Goal: Task Accomplishment & Management: Complete application form

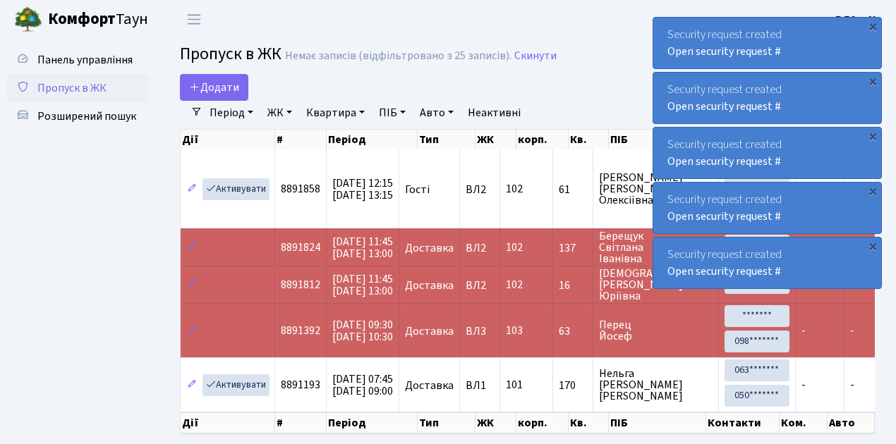
select select "25"
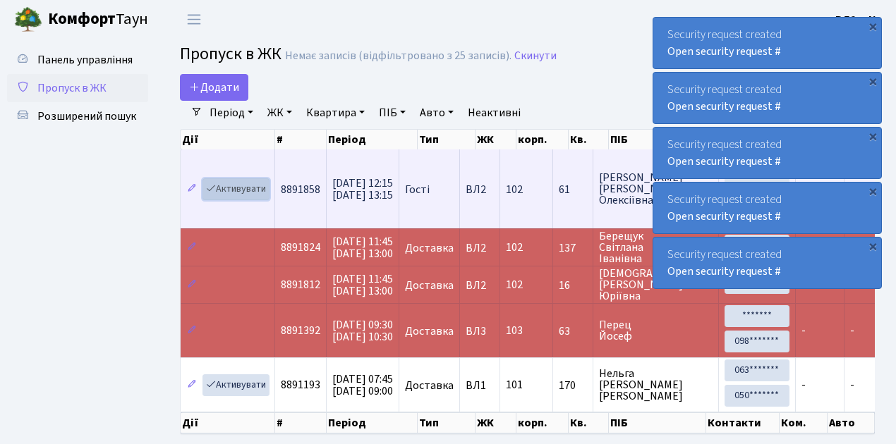
click at [245, 190] on link "Активувати" at bounding box center [235, 189] width 67 height 22
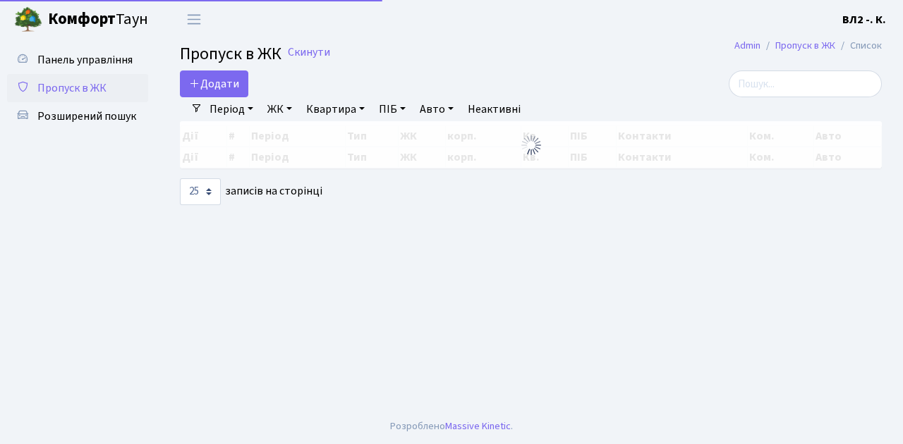
select select "25"
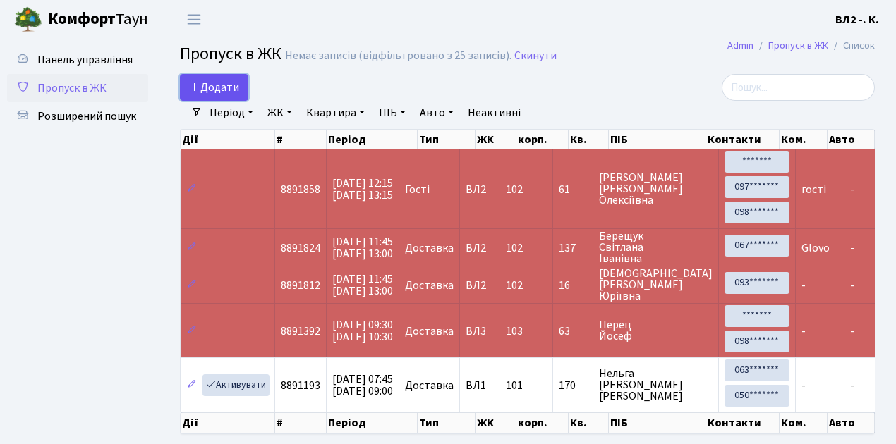
click at [216, 88] on span "Додати" at bounding box center [214, 88] width 50 height 16
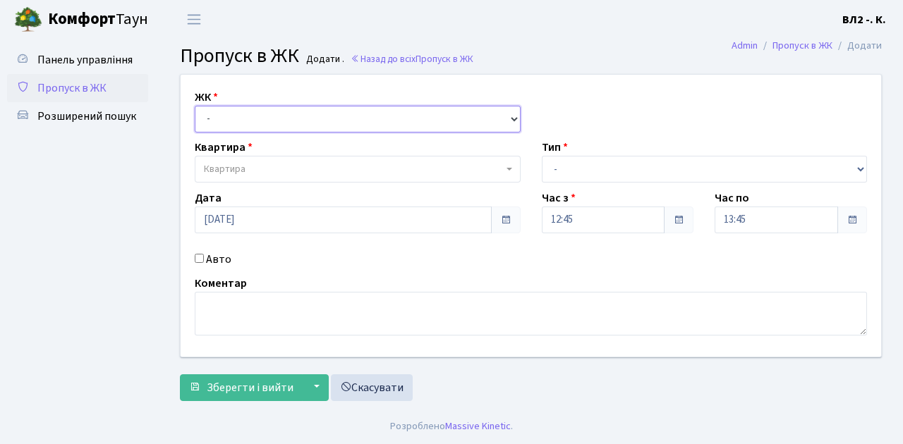
click at [229, 123] on select "- ВЛ1, Ужгородський пров., 4/1 ВЛ2, Голосіївський просп., 76 ВЛ3, пр.Голосіївсь…" at bounding box center [358, 119] width 326 height 27
select select "317"
click at [195, 106] on select "- ВЛ1, Ужгородський пров., 4/1 ВЛ2, Голосіївський просп., 76 ВЛ3, пр.Голосіївсь…" at bounding box center [358, 119] width 326 height 27
select select
click at [260, 169] on span "Квартира" at bounding box center [353, 169] width 299 height 14
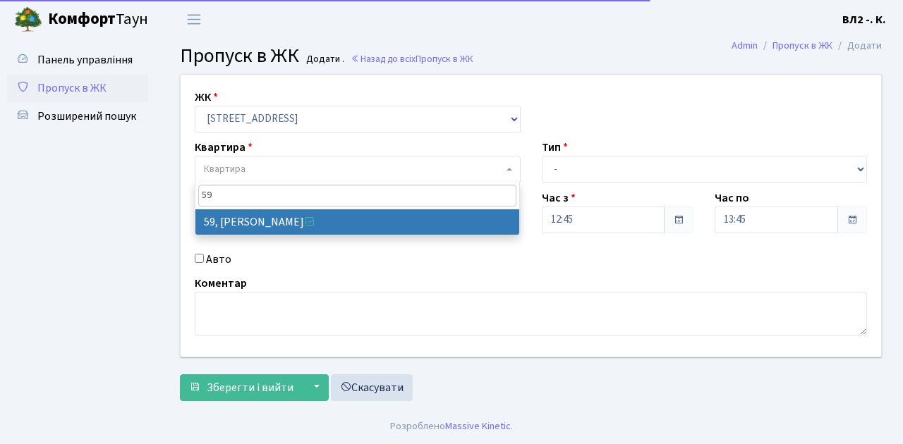
type input "59"
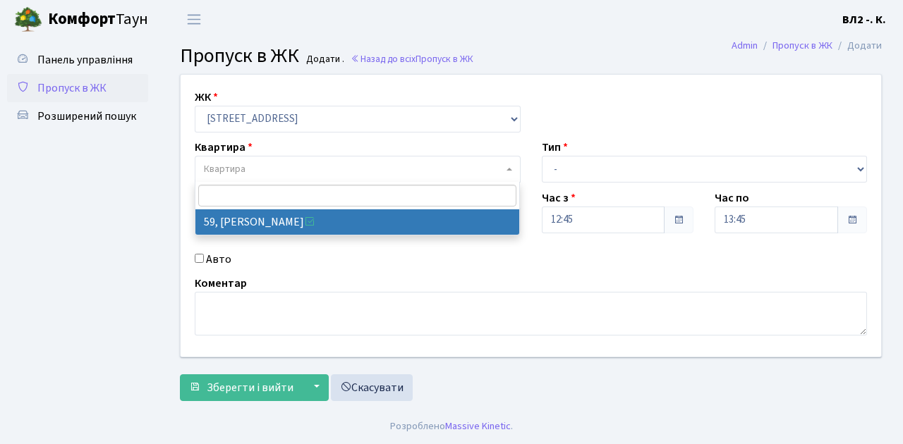
select select "38116"
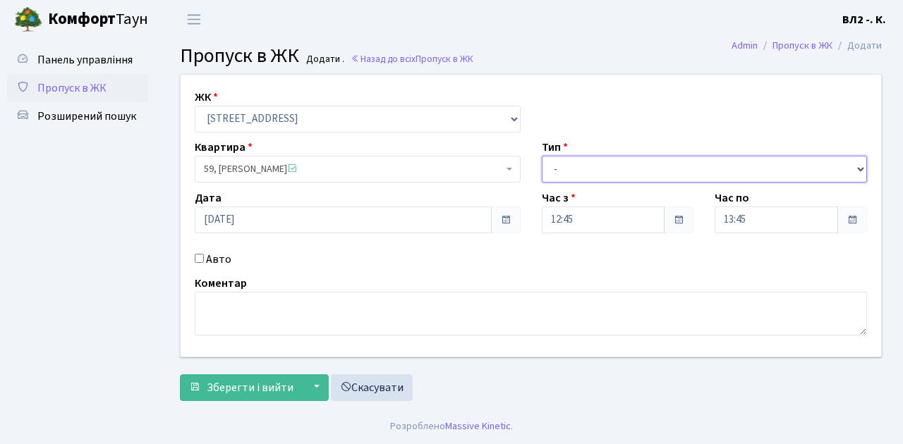
click at [576, 168] on select "- Доставка Таксі Гості Сервіс" at bounding box center [705, 169] width 326 height 27
select select "3"
click at [542, 156] on select "- Доставка Таксі Гості Сервіс" at bounding box center [705, 169] width 326 height 27
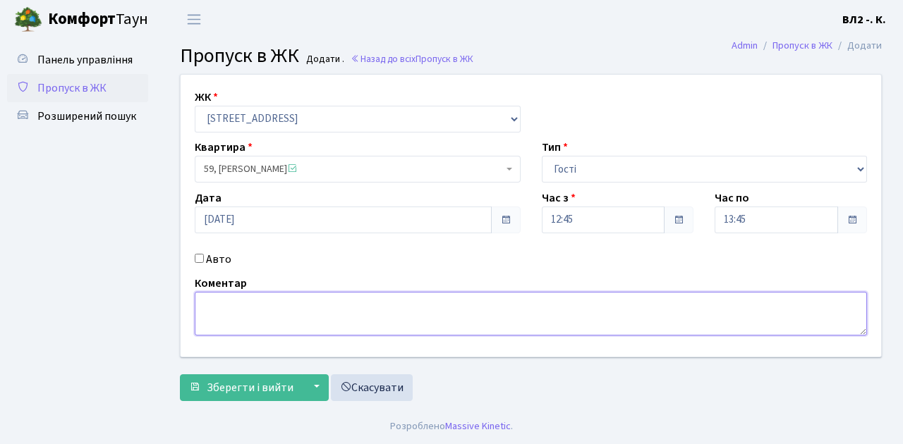
click at [233, 315] on textarea at bounding box center [531, 314] width 672 height 44
type textarea "гості"
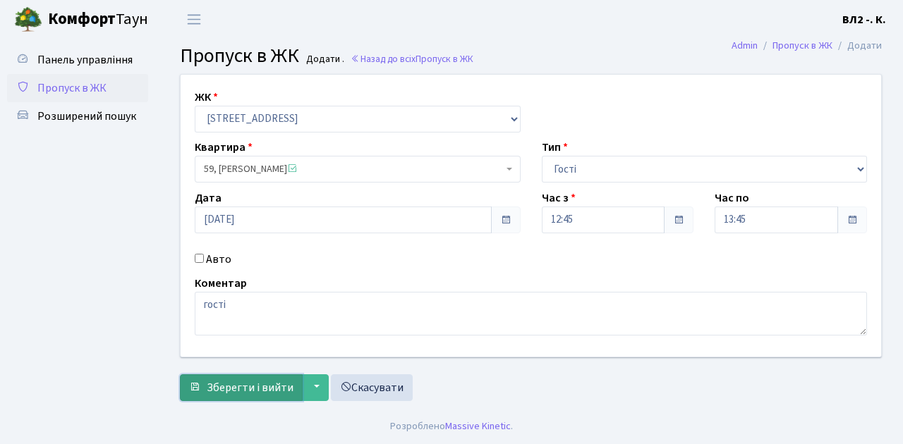
click at [259, 392] on span "Зберегти і вийти" at bounding box center [250, 388] width 87 height 16
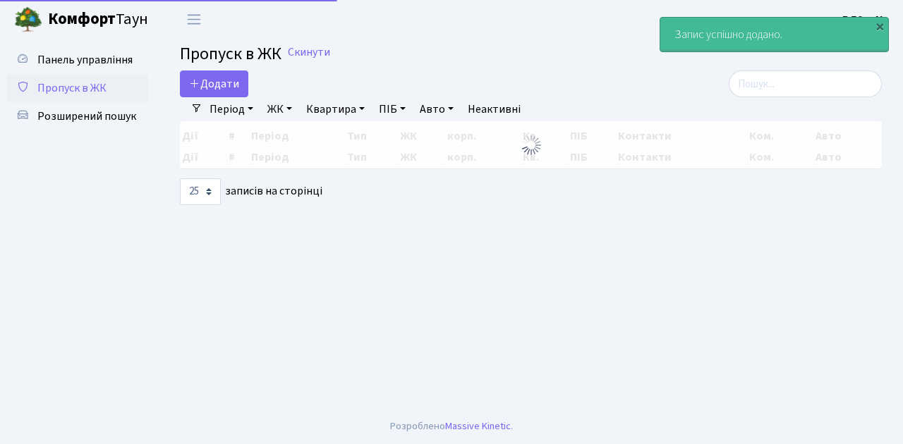
select select "25"
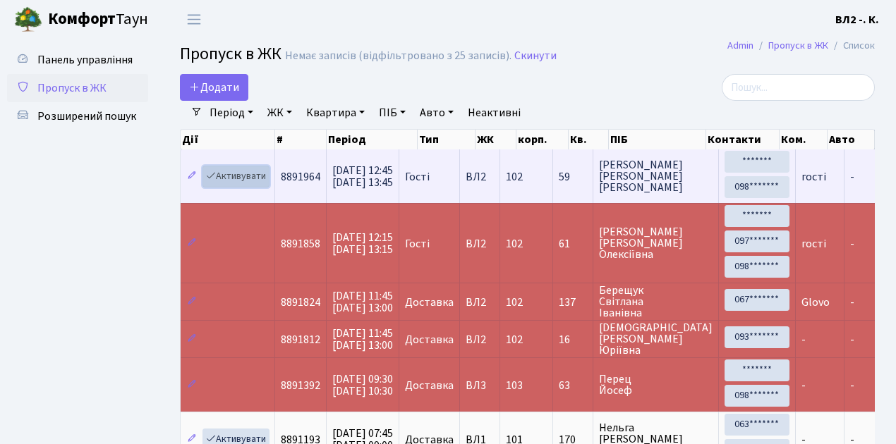
click at [233, 181] on link "Активувати" at bounding box center [235, 177] width 67 height 22
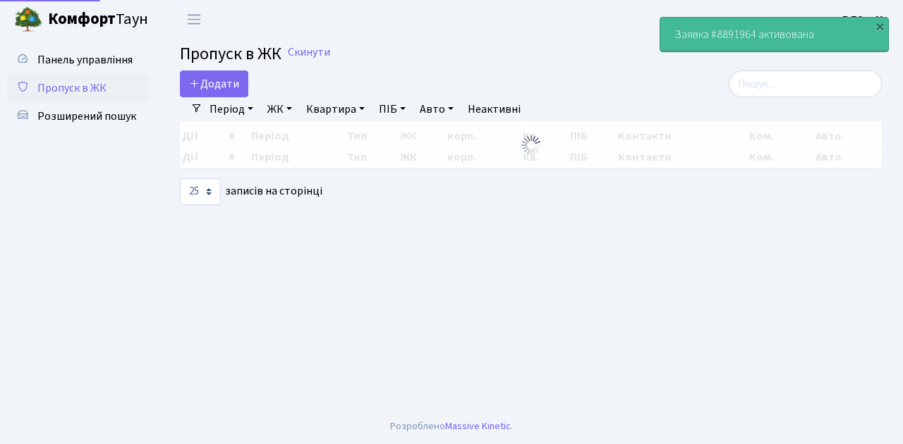
select select "25"
